Goal: Task Accomplishment & Management: Manage account settings

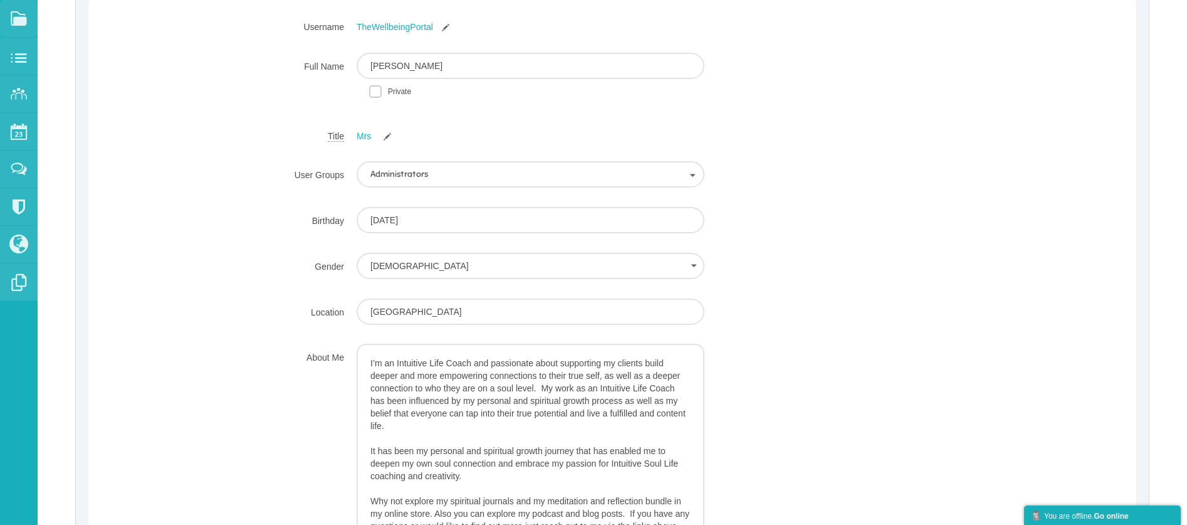
scroll to position [679, 0]
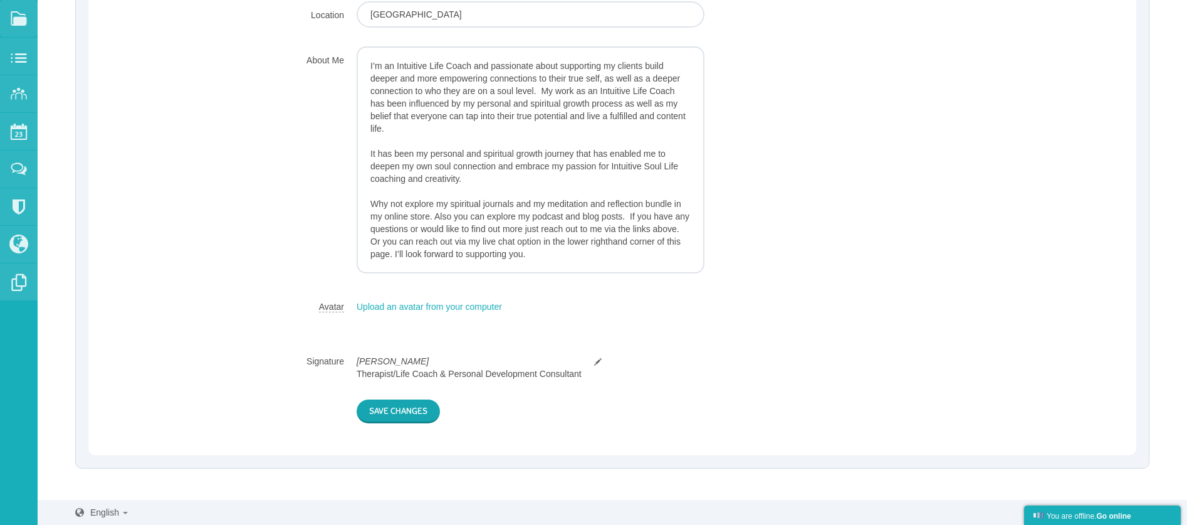
click at [399, 411] on button "Save Changes" at bounding box center [398, 411] width 83 height 24
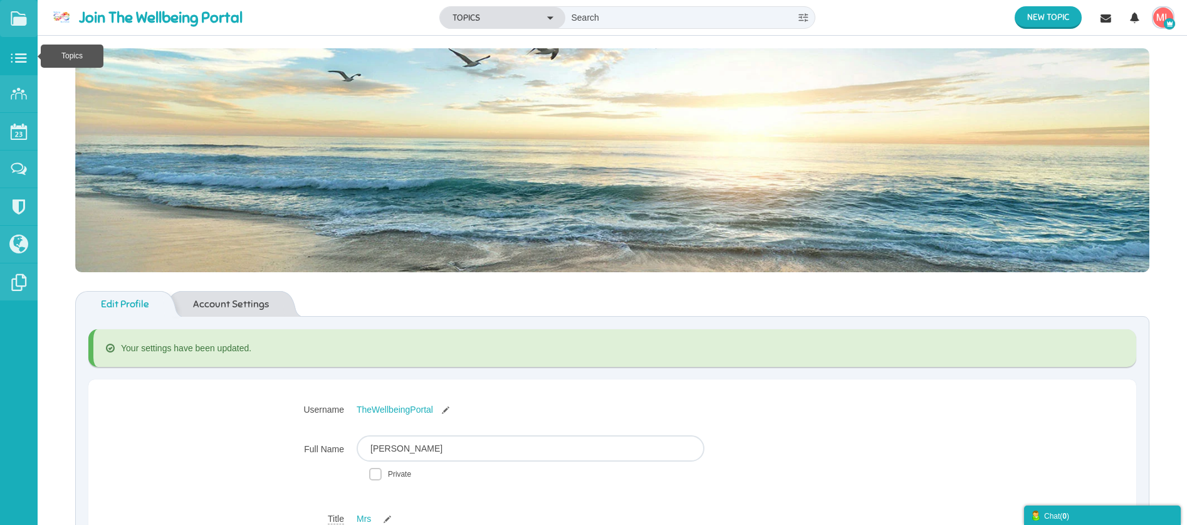
click at [20, 60] on small at bounding box center [19, 57] width 38 height 38
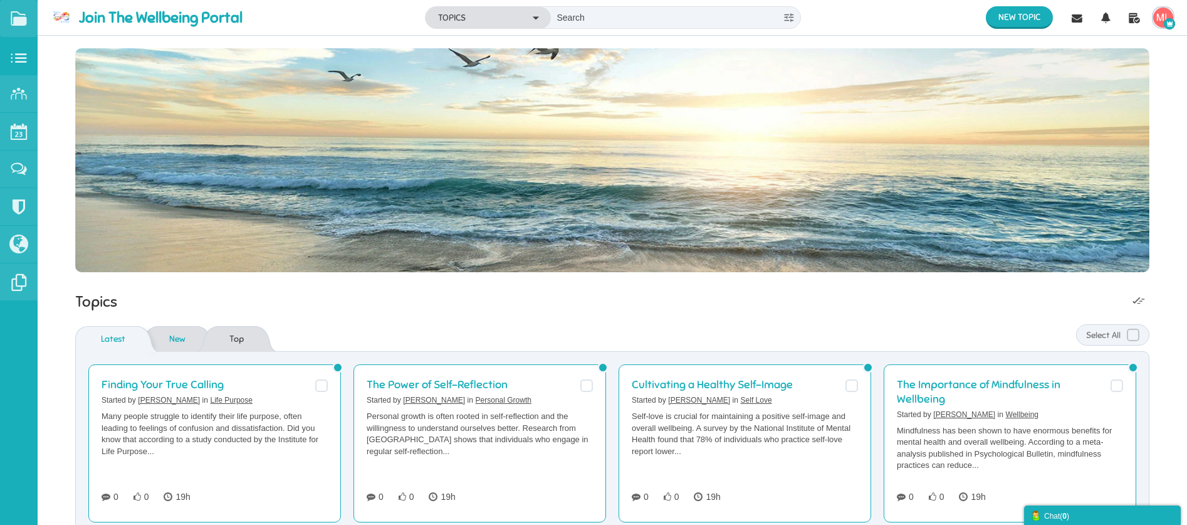
click at [170, 337] on link "New" at bounding box center [177, 339] width 41 height 26
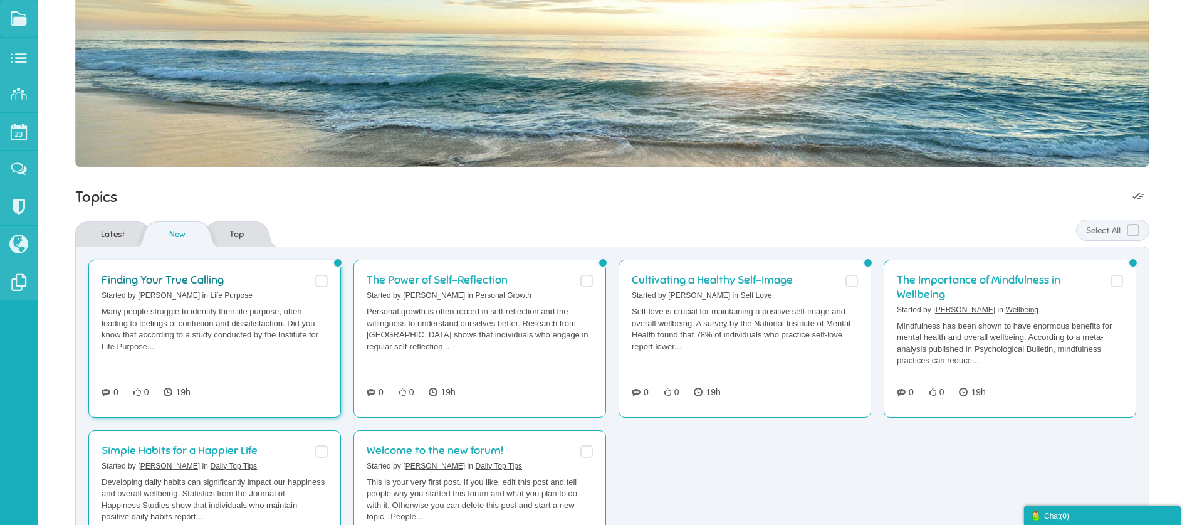
scroll to position [159, 0]
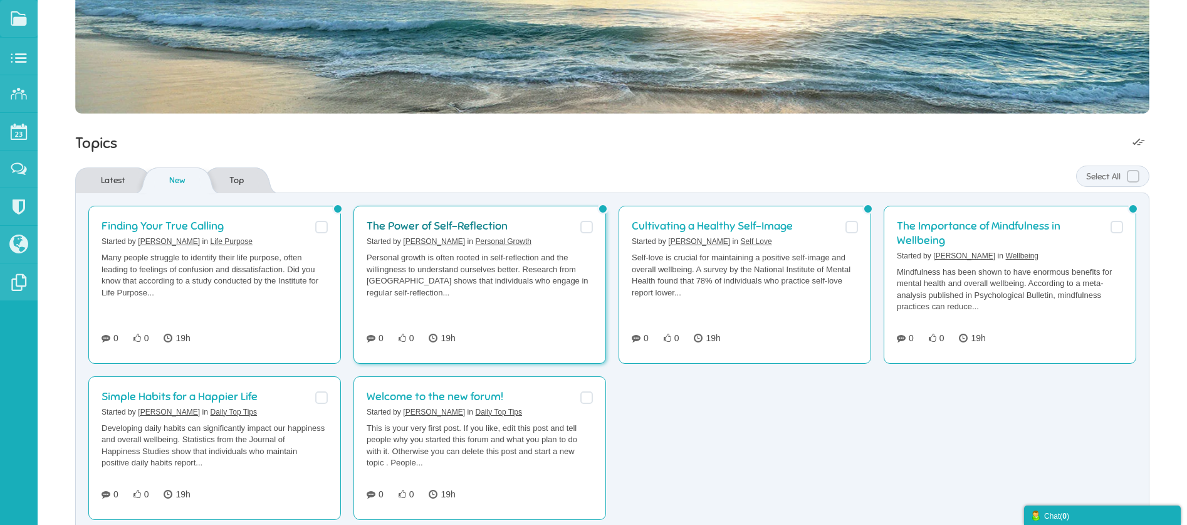
click at [508, 232] on link "The Power of Self-Reflection" at bounding box center [437, 226] width 141 height 14
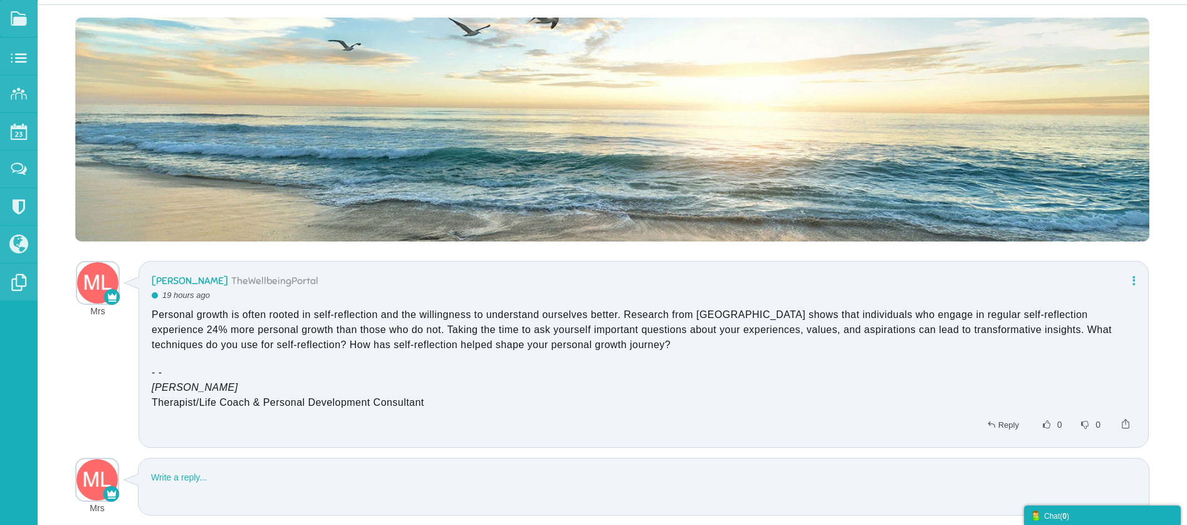
scroll to position [130, 0]
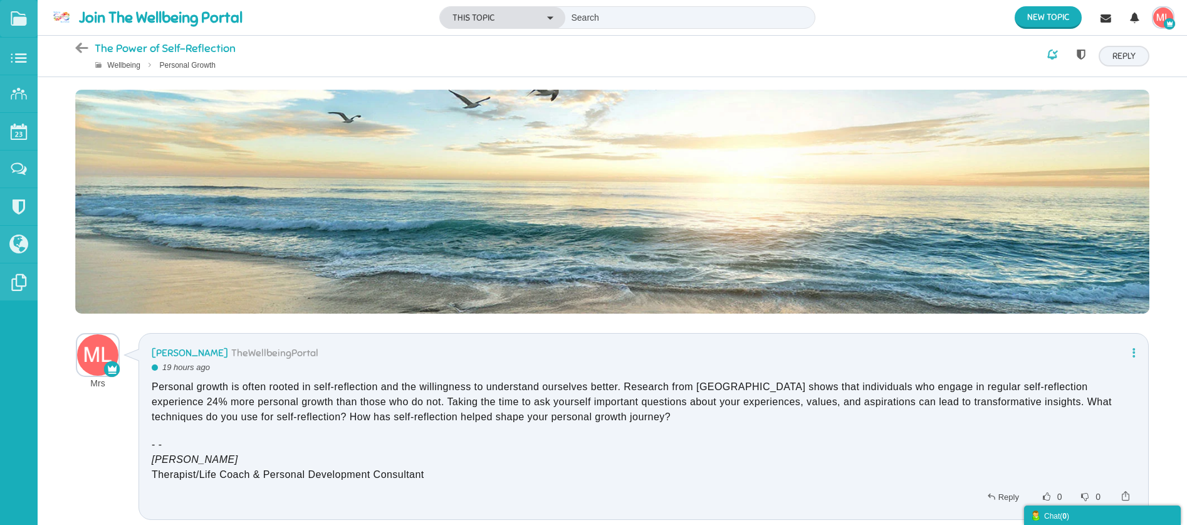
click at [1164, 13] on img "button" at bounding box center [1163, 18] width 20 height 20
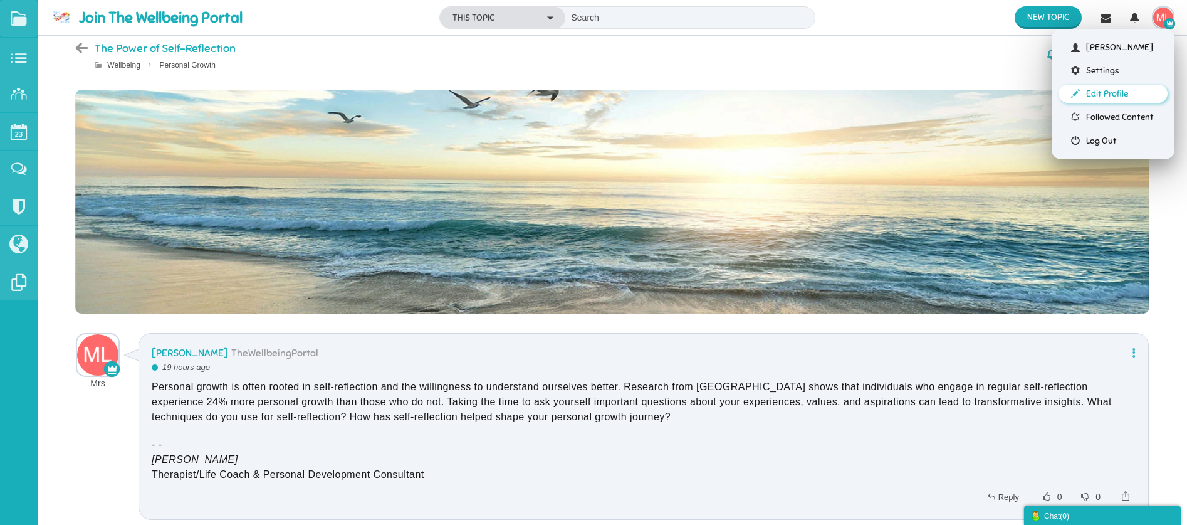
click at [1109, 94] on link "Edit Profile" at bounding box center [1112, 94] width 109 height 18
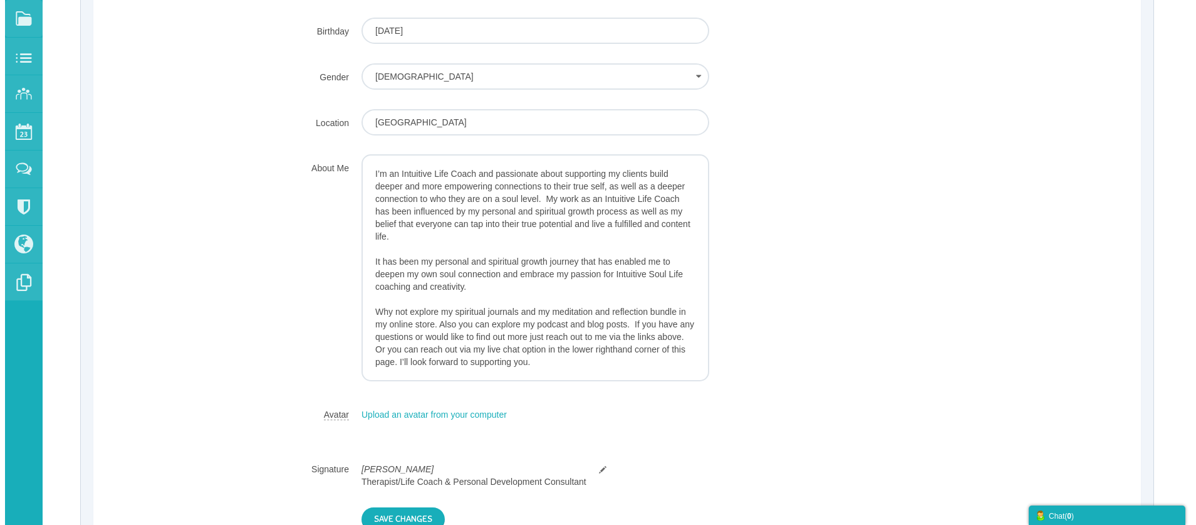
scroll to position [629, 0]
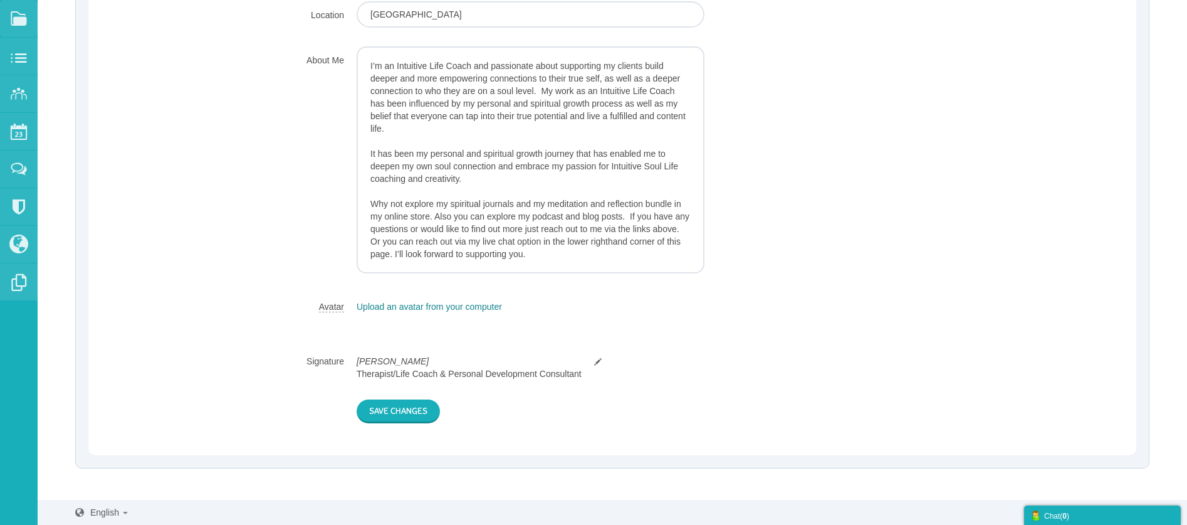
click at [417, 305] on span "Upload an avatar from your computer" at bounding box center [429, 306] width 145 height 10
type input "C:\fakepath\204b59bf-7253-45d9-804f-e7bf1b93e7a9.jpg"
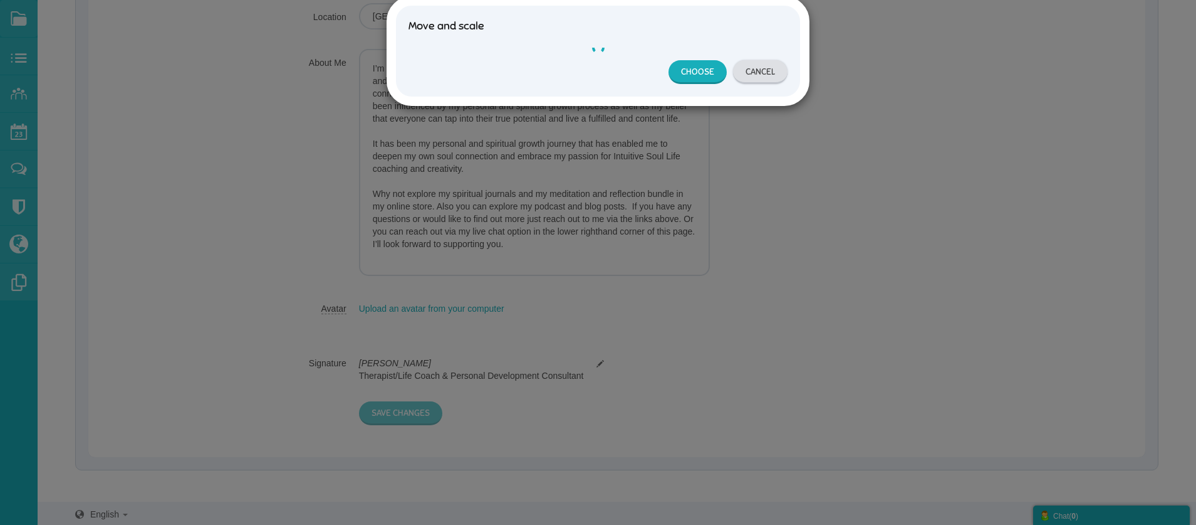
scroll to position [345, 0]
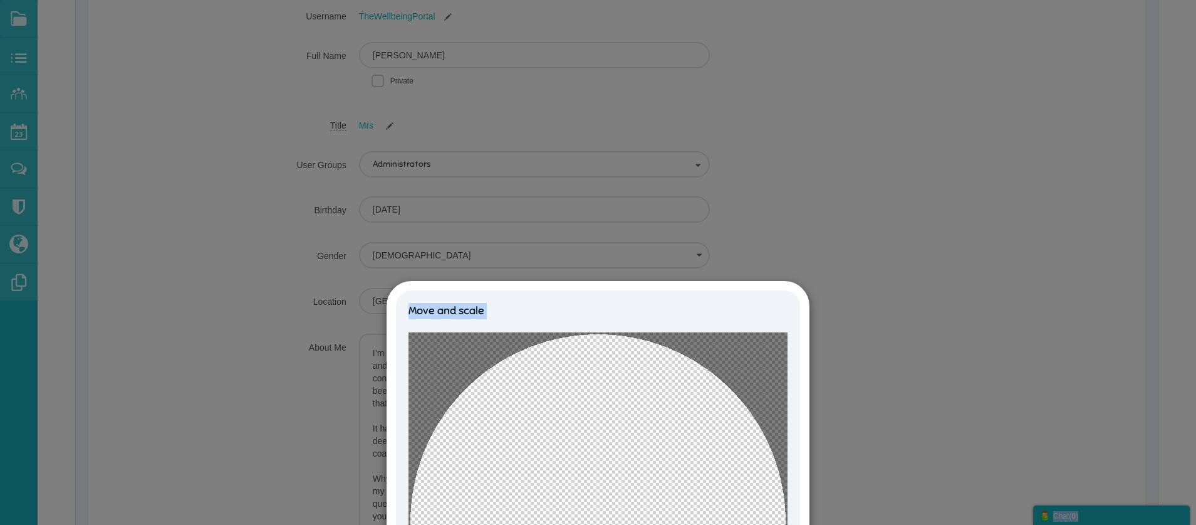
drag, startPoint x: 740, startPoint y: 294, endPoint x: 771, endPoint y: 232, distance: 68.7
click at [771, 232] on body "Categories Members Calendar Join The Wellbeing Portal Topics Topics Members" at bounding box center [598, 233] width 1196 height 1156
click at [748, 463] on cropper-handle at bounding box center [598, 521] width 379 height 379
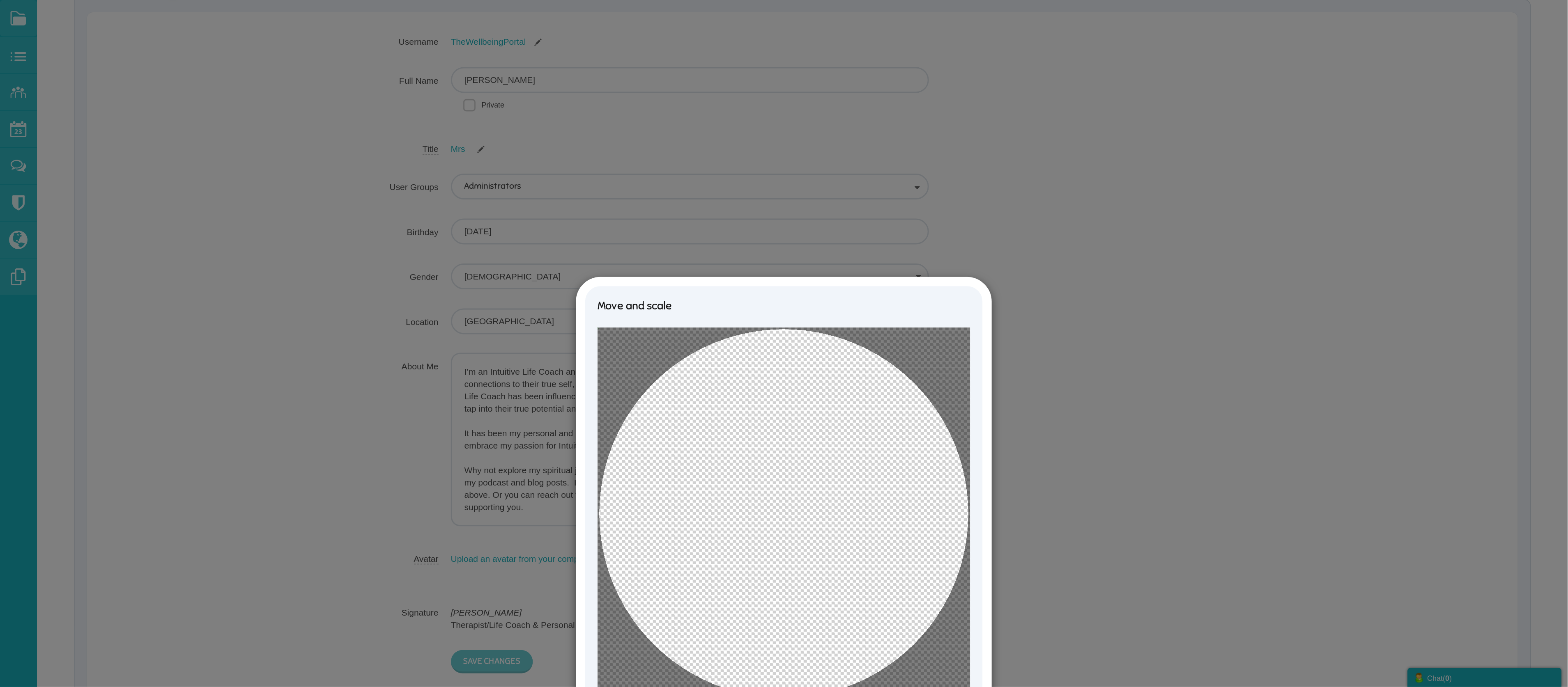
scroll to position [65, 0]
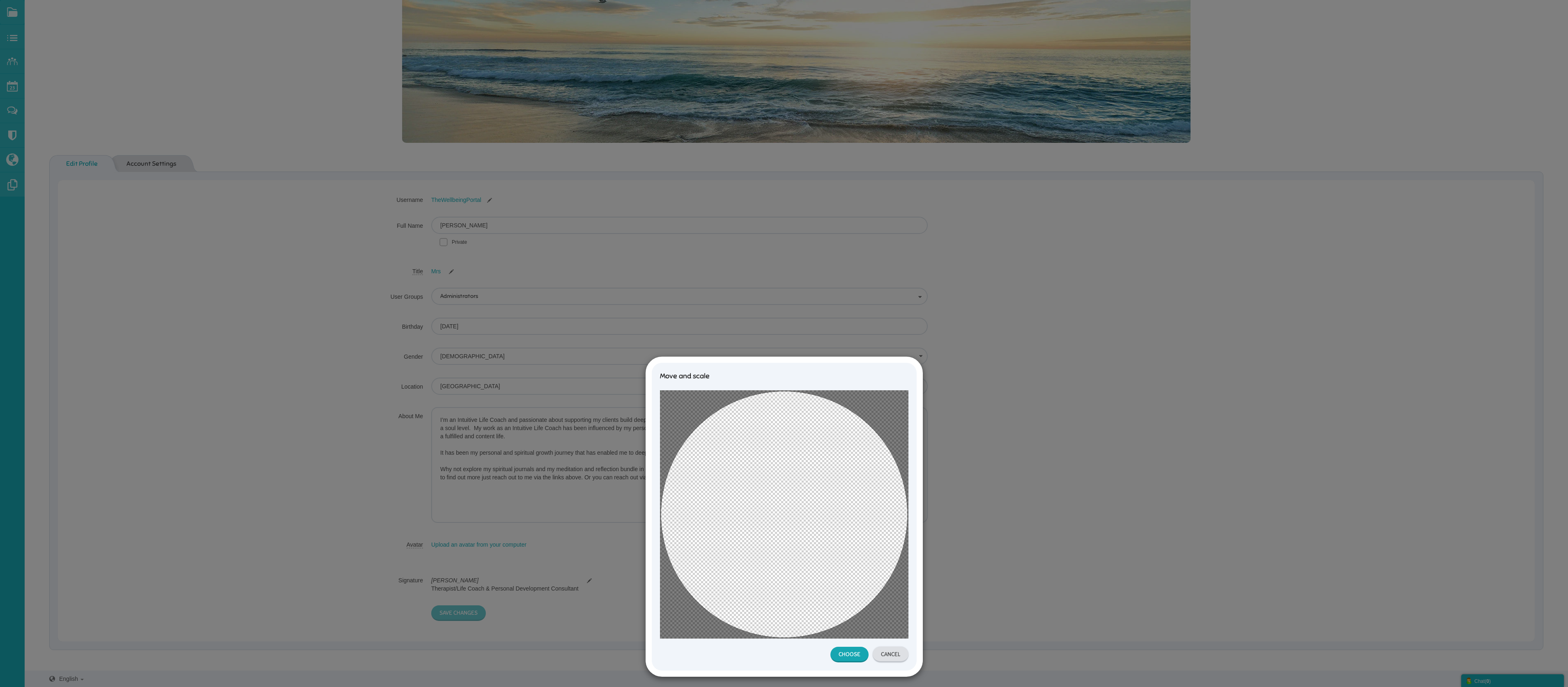
click at [777, 343] on button "Choose" at bounding box center [849, 655] width 38 height 16
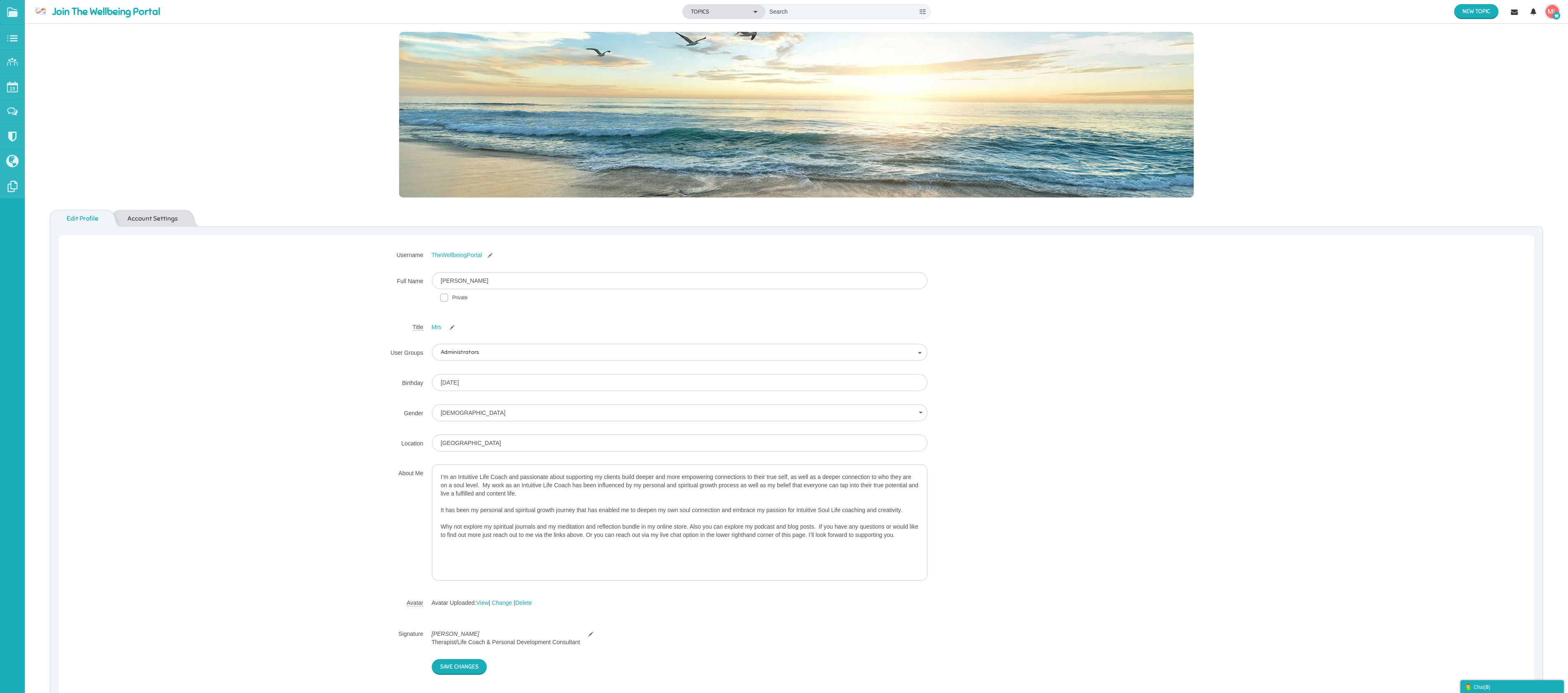
scroll to position [61, 0]
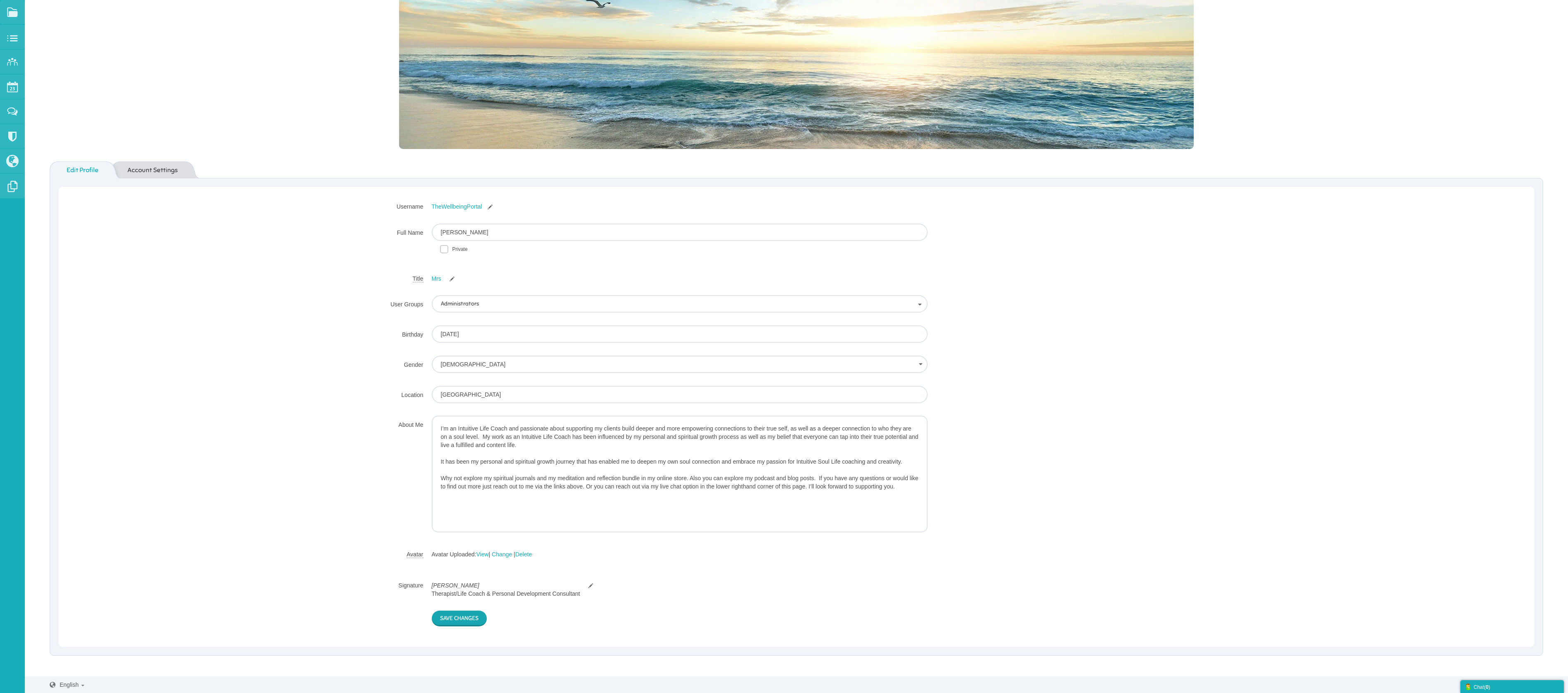
click at [460, 346] on button "Save Changes" at bounding box center [459, 618] width 55 height 16
